Goal: Check status: Check status

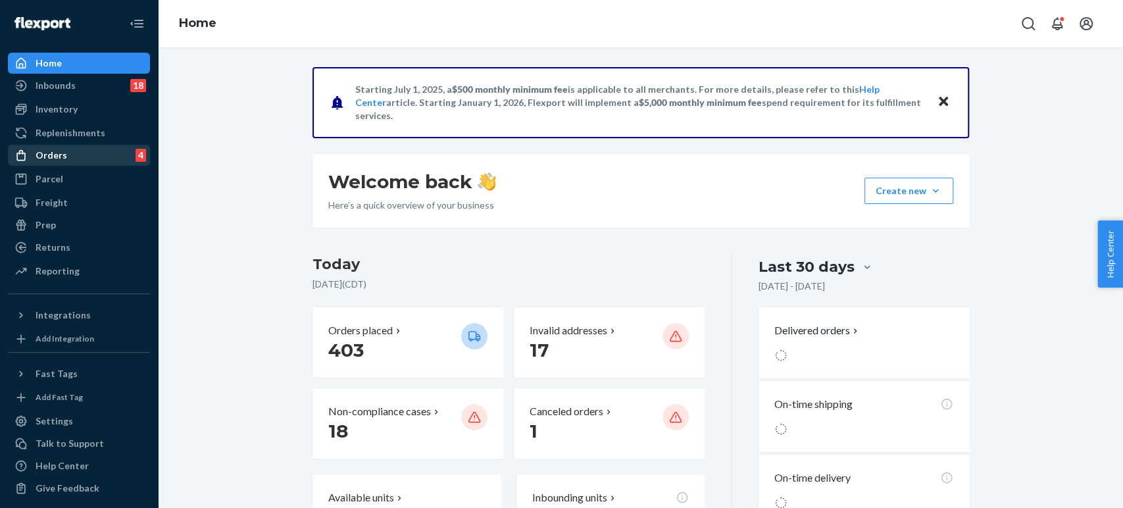
drag, startPoint x: 51, startPoint y: 157, endPoint x: 93, endPoint y: 155, distance: 41.5
click at [51, 157] on div "Orders" at bounding box center [52, 155] width 32 height 13
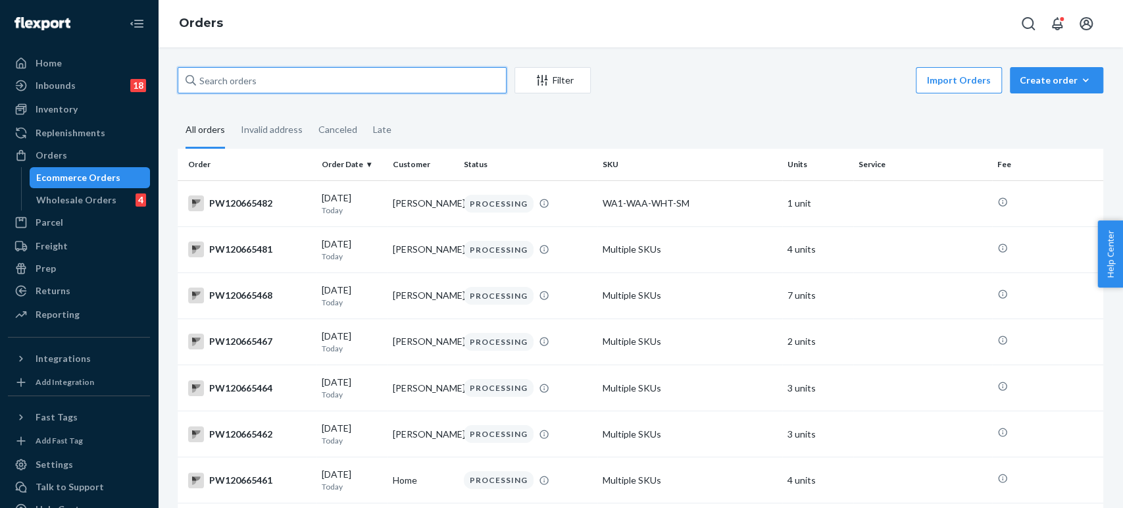
click at [330, 84] on input "text" at bounding box center [342, 80] width 329 height 26
paste input "PW120643056"
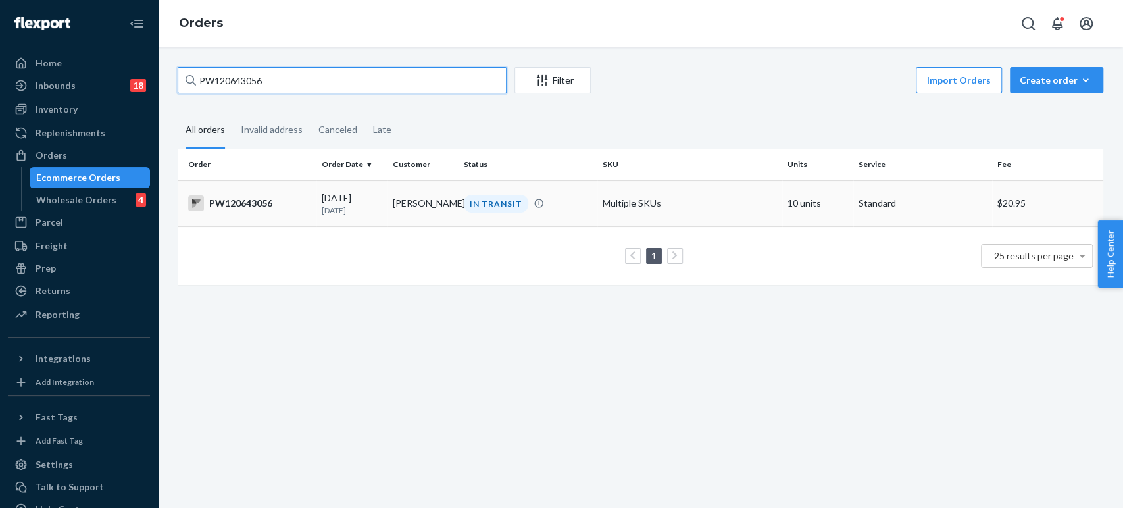
type input "PW120643056"
click at [373, 215] on p "[DATE]" at bounding box center [352, 210] width 61 height 11
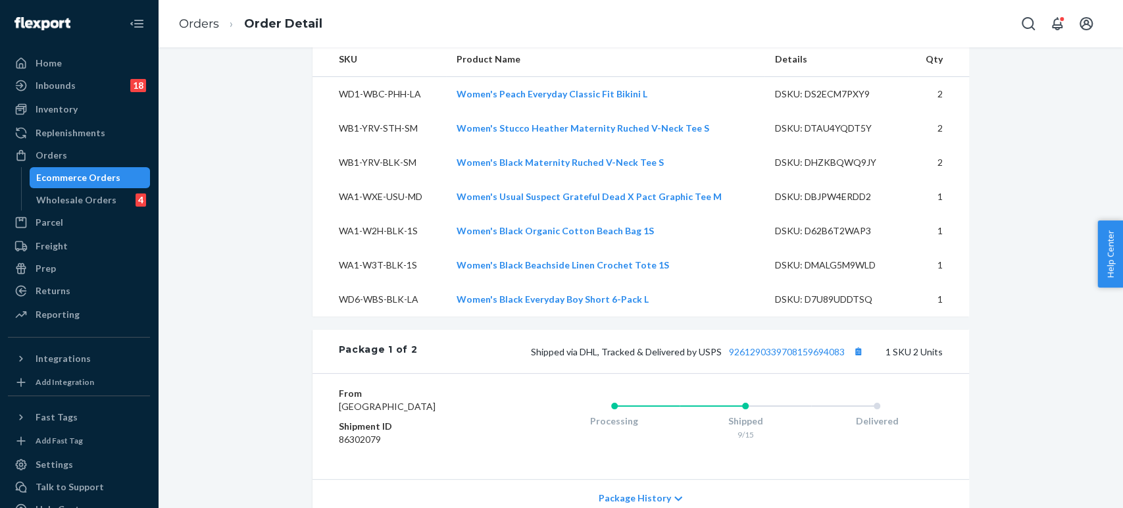
scroll to position [731, 0]
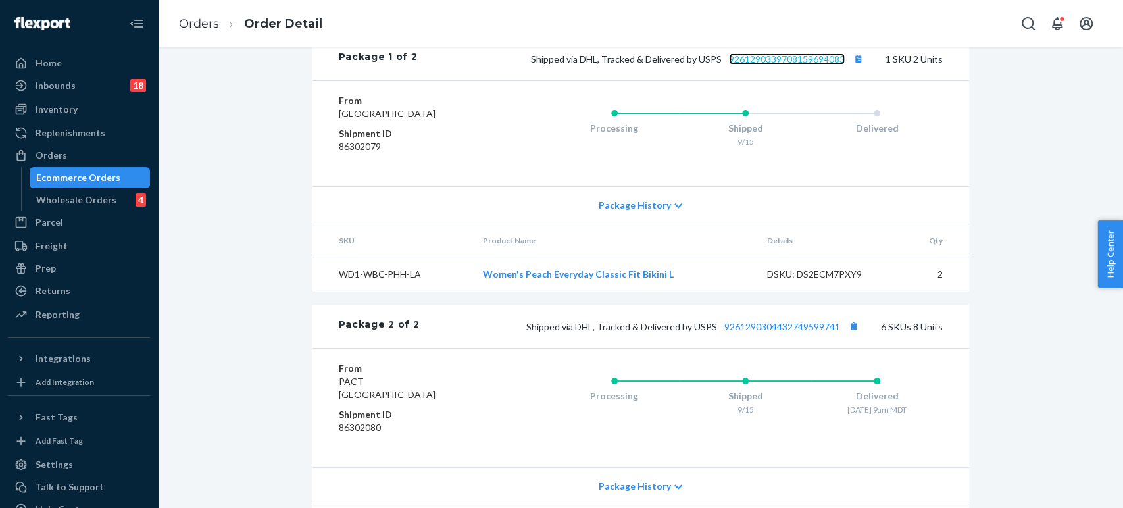
click at [789, 64] on link "9261290339708159694083" at bounding box center [787, 58] width 116 height 11
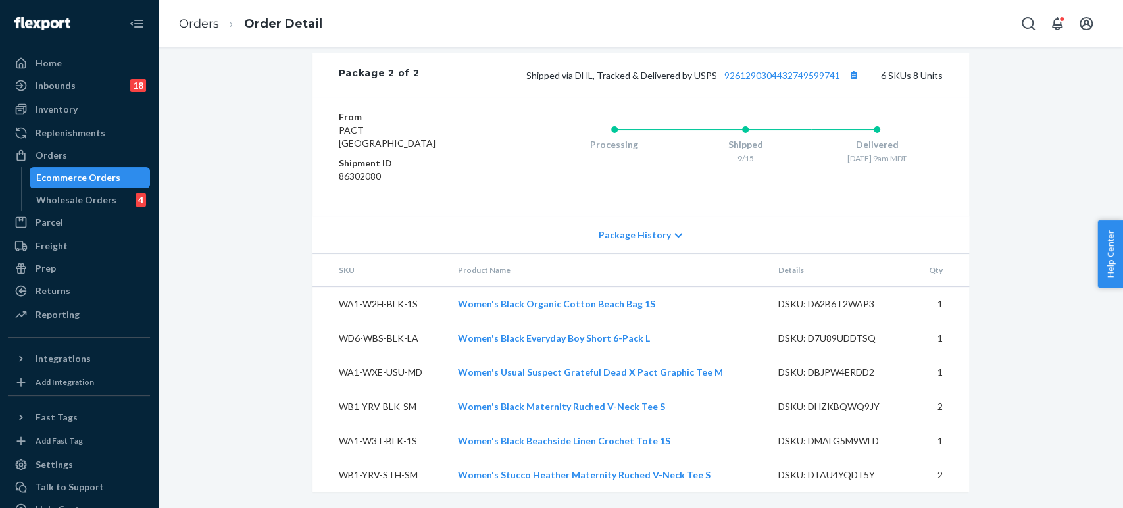
scroll to position [1020, 0]
click at [209, 17] on link "Orders" at bounding box center [199, 23] width 40 height 14
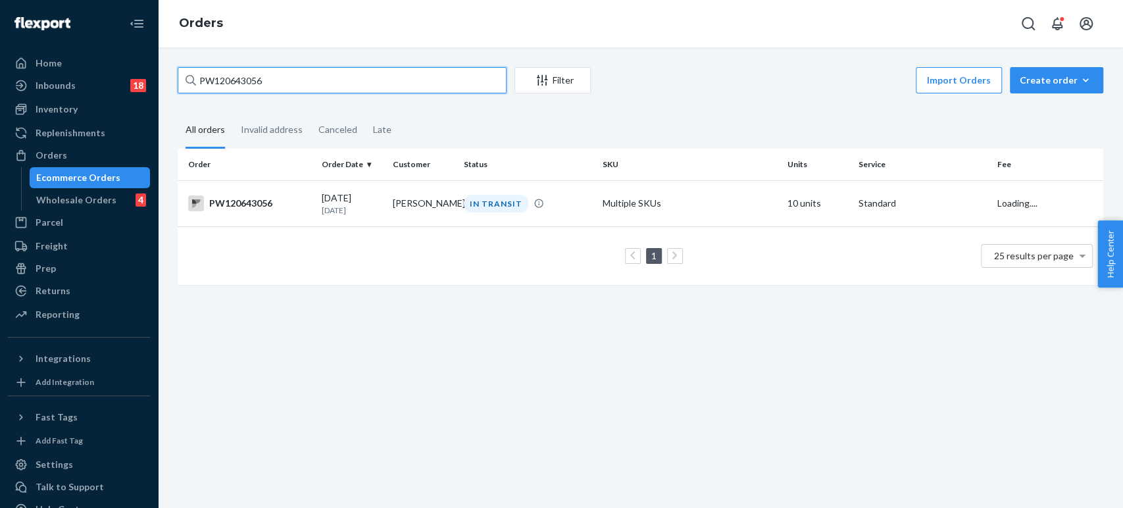
click at [240, 80] on input "PW120643056" at bounding box center [342, 80] width 329 height 26
paste input "5757"
type input "PW120645757"
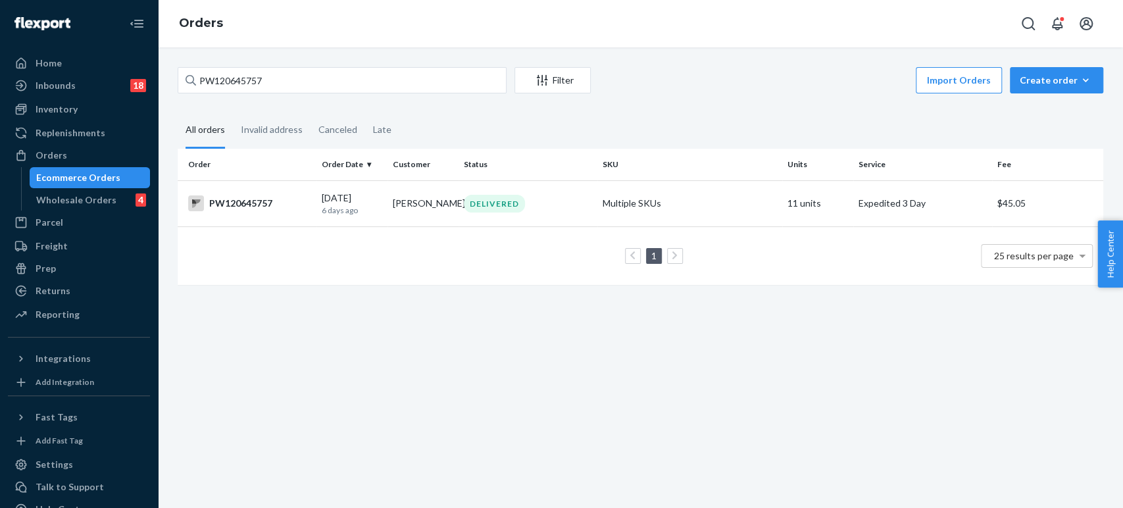
click at [553, 212] on div "DELIVERED" at bounding box center [528, 204] width 134 height 18
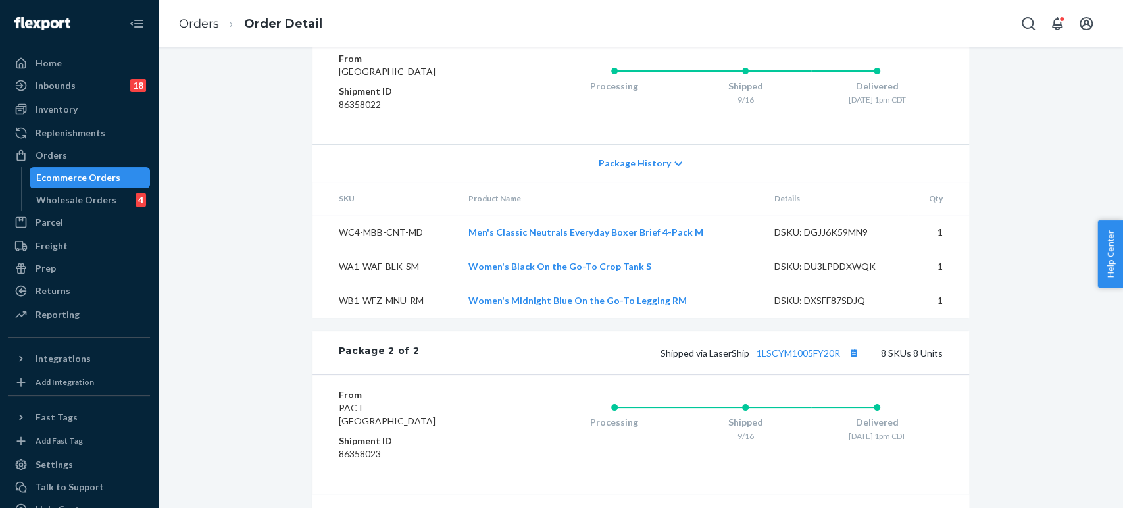
scroll to position [1127, 0]
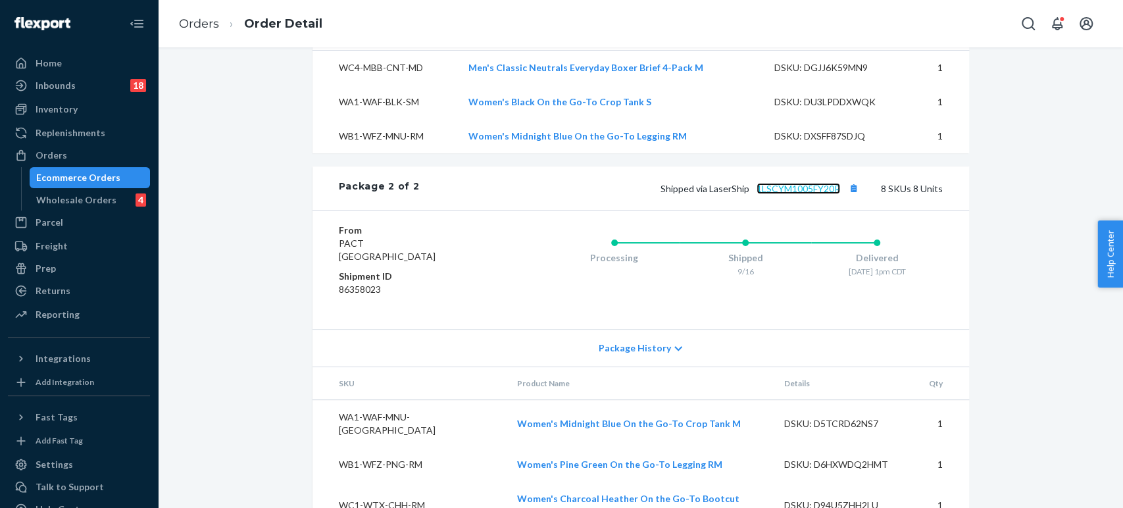
click at [820, 194] on link "1LSCYM1005FY20R" at bounding box center [798, 188] width 84 height 11
